Goal: Task Accomplishment & Management: Manage account settings

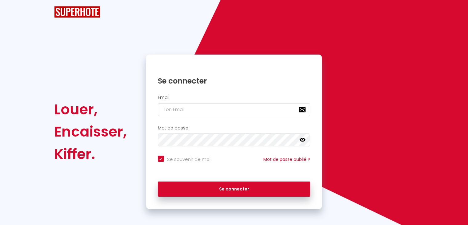
checkbox input "true"
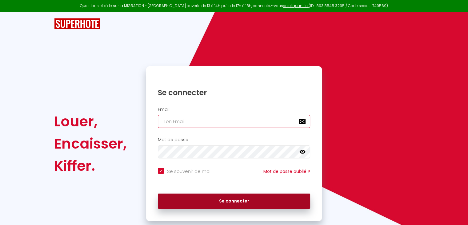
type input "[EMAIL_ADDRESS][DOMAIN_NAME]"
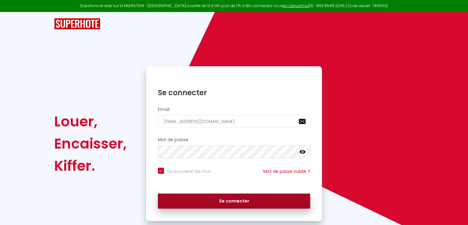
click at [236, 199] on button "Se connecter" at bounding box center [234, 200] width 153 height 15
checkbox input "true"
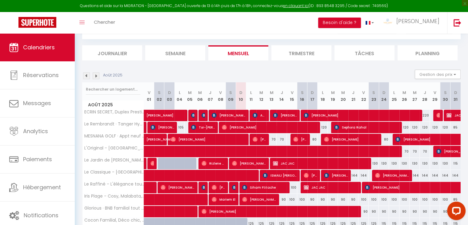
scroll to position [75, 0]
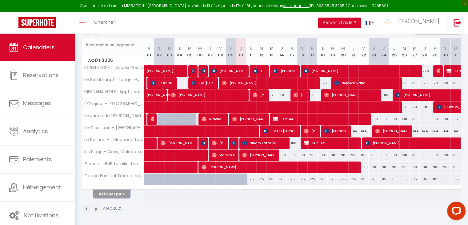
click at [108, 193] on button "Afficher plus" at bounding box center [111, 194] width 37 height 8
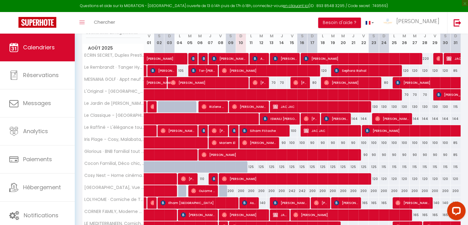
scroll to position [89, 0]
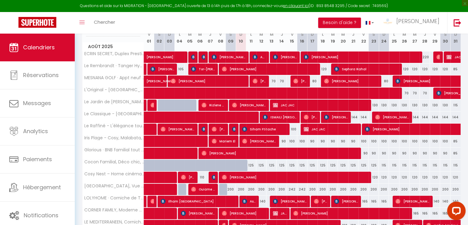
click at [281, 166] on div "125" at bounding box center [282, 164] width 10 height 11
type input "125"
type input "[DEMOGRAPHIC_DATA][DATE]"
type input "Ven 15 Août 2025"
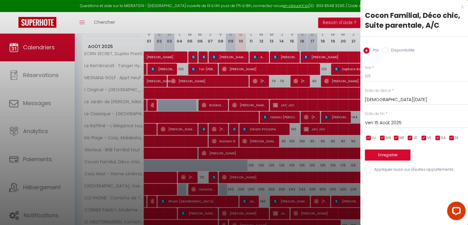
click at [379, 122] on input "Ven 15 Août 2025" at bounding box center [416, 123] width 103 height 8
click at [390, 99] on input "[DEMOGRAPHIC_DATA][DATE]" at bounding box center [416, 100] width 103 height 8
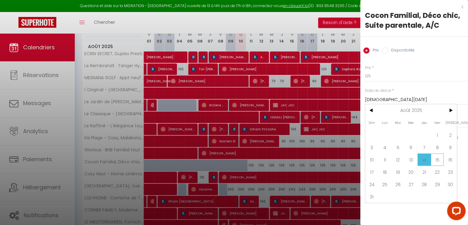
click at [432, 160] on span "15" at bounding box center [437, 159] width 13 height 12
type input "Ven 15 Août 2025"
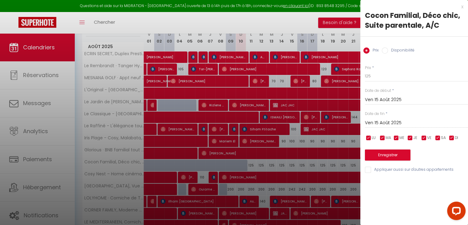
click at [391, 122] on input "Ven 15 Août 2025" at bounding box center [416, 123] width 103 height 8
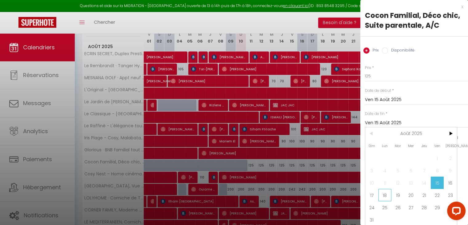
click at [383, 193] on span "18" at bounding box center [384, 195] width 13 height 12
type input "Lun 18 Août 2025"
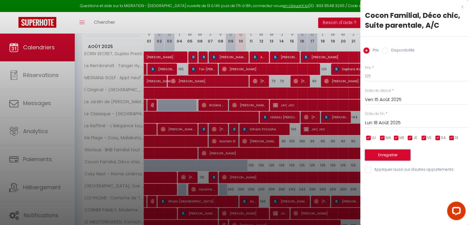
click at [390, 153] on button "Enregistrer" at bounding box center [388, 154] width 46 height 11
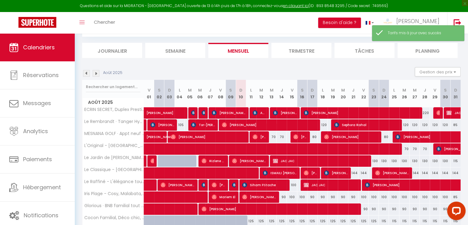
scroll to position [75, 0]
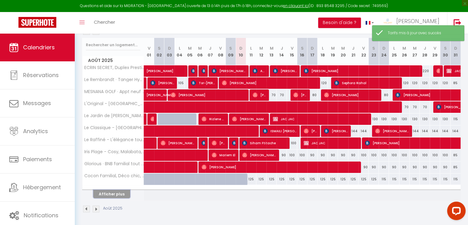
click at [107, 192] on button "Afficher plus" at bounding box center [111, 194] width 37 height 8
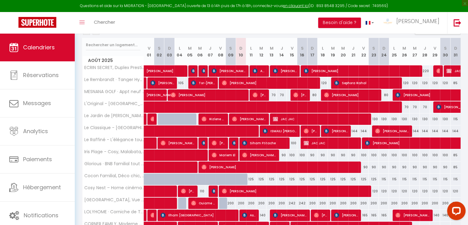
click at [293, 202] on div "242" at bounding box center [292, 202] width 10 height 11
type input "242"
type input "Ven 15 Août 2025"
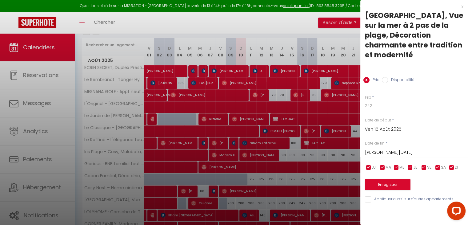
click at [377, 153] on input "[PERSON_NAME][DATE]" at bounding box center [416, 152] width 103 height 8
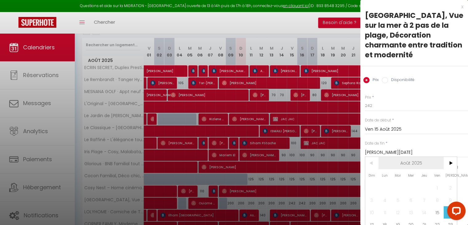
scroll to position [35, 0]
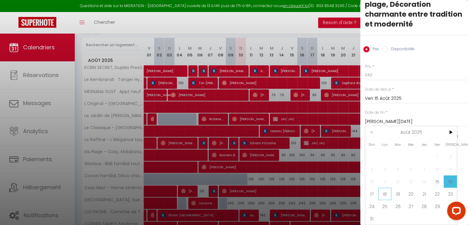
click at [386, 187] on span "18" at bounding box center [384, 193] width 13 height 12
type input "Lun 18 Août 2025"
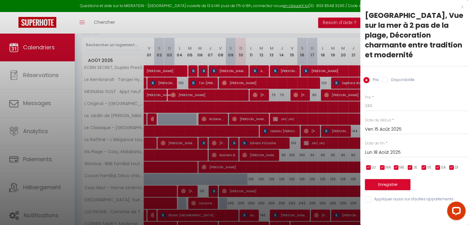
scroll to position [0, 0]
click at [385, 81] on input "Disponibilité" at bounding box center [385, 80] width 6 height 6
radio input "true"
radio input "false"
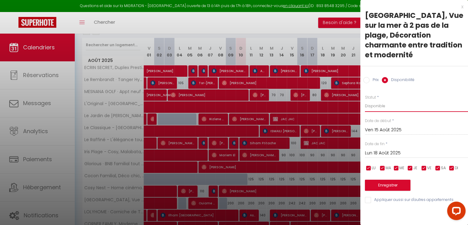
click at [383, 102] on select "Disponible Indisponible" at bounding box center [416, 106] width 103 height 12
click at [365, 100] on select "Disponible Indisponible" at bounding box center [416, 106] width 103 height 12
drag, startPoint x: 386, startPoint y: 187, endPoint x: 330, endPoint y: 164, distance: 60.1
click at [330, 164] on body "Questions et aide sur la MIGRATION - [GEOGRAPHIC_DATA] ouverte de 13 à 14h puis…" at bounding box center [234, 120] width 468 height 324
click at [330, 164] on div at bounding box center [234, 112] width 468 height 225
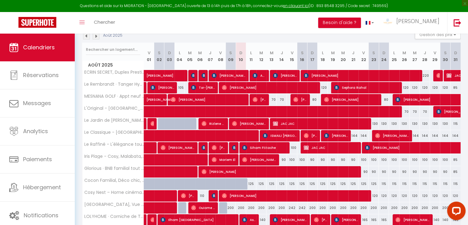
scroll to position [72, 0]
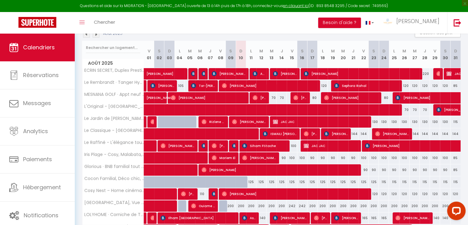
click at [226, 204] on div "200" at bounding box center [231, 205] width 10 height 11
select select "1"
type input "Sam 09 Août 2025"
type input "Dim 10 Août 2025"
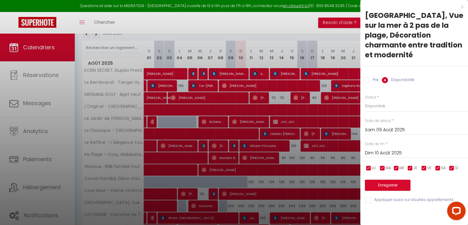
click at [228, 201] on div at bounding box center [234, 112] width 468 height 225
select select
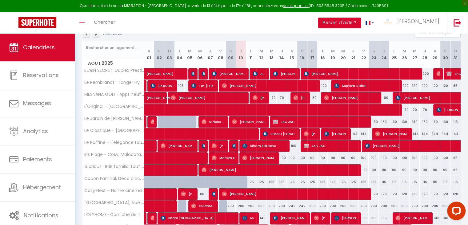
click at [230, 204] on div "200" at bounding box center [231, 205] width 10 height 11
select select "1"
type input "Sam 09 Août 2025"
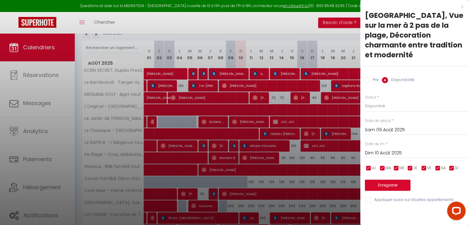
click at [374, 154] on input "Dim 10 Août 2025" at bounding box center [416, 153] width 103 height 8
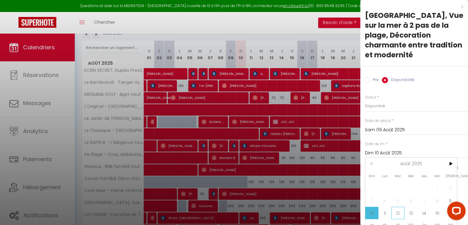
click at [396, 215] on span "12" at bounding box center [397, 212] width 13 height 12
type input "[DATE]"
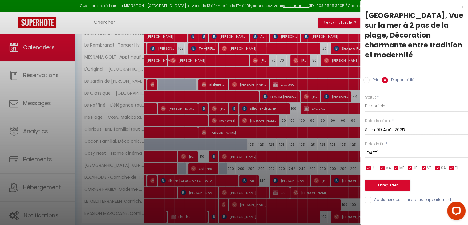
scroll to position [112, 0]
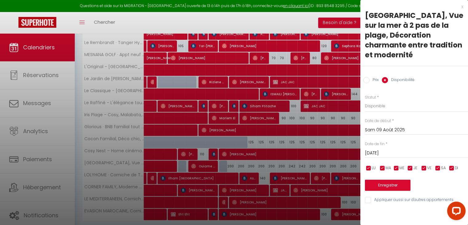
drag, startPoint x: 386, startPoint y: 112, endPoint x: 382, endPoint y: 105, distance: 8.4
click at [382, 105] on div "Prix * 200 Statut * Disponible Indisponible Date de début * [DATE] < [DATE] > D…" at bounding box center [414, 145] width 108 height 117
click at [382, 105] on select "Disponible Indisponible" at bounding box center [416, 106] width 103 height 12
select select "0"
click at [365, 100] on select "Disponible Indisponible" at bounding box center [416, 106] width 103 height 12
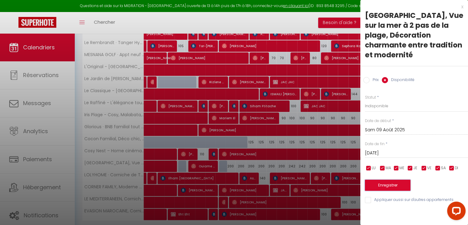
click at [384, 187] on button "Enregistrer" at bounding box center [388, 184] width 46 height 11
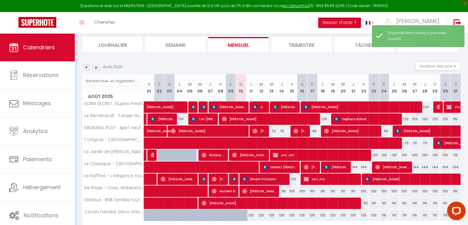
scroll to position [75, 0]
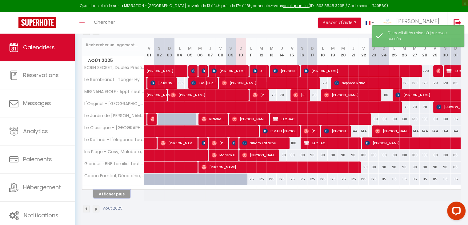
click at [120, 196] on button "Afficher plus" at bounding box center [111, 194] width 37 height 8
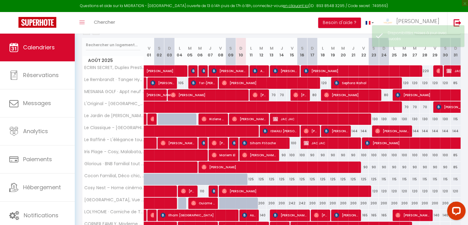
scroll to position [132, 0]
